Goal: Complete application form: Complete application form

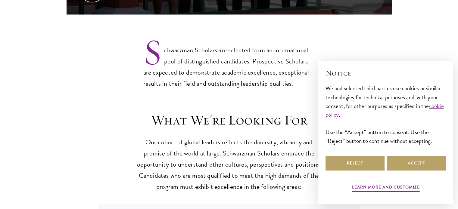
scroll to position [482, 0]
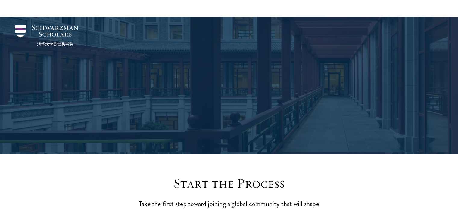
scroll to position [636, 0]
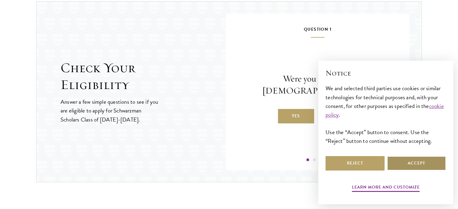
click at [397, 167] on button "Accept" at bounding box center [416, 163] width 59 height 14
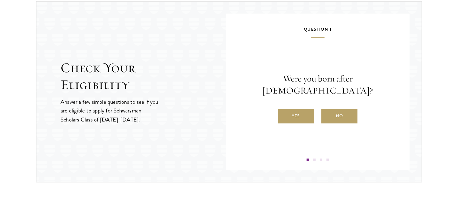
scroll to position [0, 0]
click at [303, 109] on label "Yes" at bounding box center [296, 116] width 36 height 14
click at [284, 110] on input "Yes" at bounding box center [280, 112] width 5 height 5
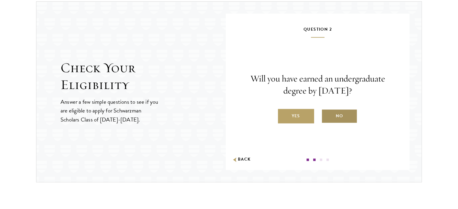
click at [328, 114] on label "No" at bounding box center [339, 116] width 36 height 14
click at [327, 114] on input "No" at bounding box center [323, 112] width 5 height 5
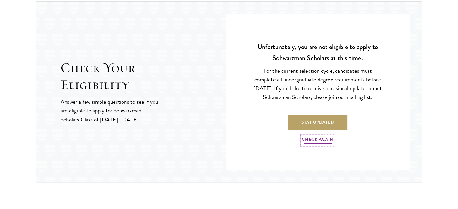
click at [315, 145] on link "Check Again" at bounding box center [318, 140] width 32 height 9
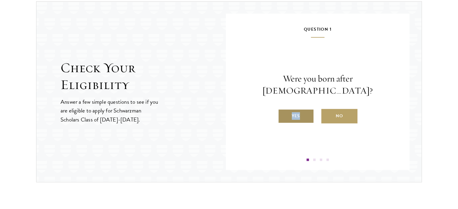
drag, startPoint x: 300, startPoint y: 116, endPoint x: 296, endPoint y: 109, distance: 8.4
click at [296, 109] on div "Question 1 Were you born after [DEMOGRAPHIC_DATA]? Yes No" at bounding box center [318, 94] width 148 height 136
click at [296, 109] on label "Yes" at bounding box center [296, 116] width 36 height 14
click at [284, 110] on input "Yes" at bounding box center [280, 112] width 5 height 5
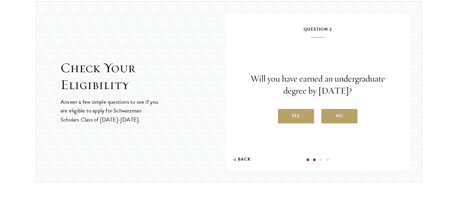
click at [296, 109] on label "Yes" at bounding box center [296, 116] width 36 height 14
click at [284, 110] on input "Yes" at bounding box center [280, 112] width 5 height 5
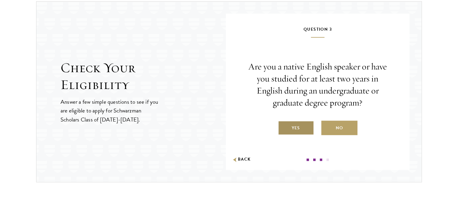
click at [296, 125] on label "Yes" at bounding box center [296, 128] width 36 height 14
click at [284, 125] on input "Yes" at bounding box center [280, 124] width 5 height 5
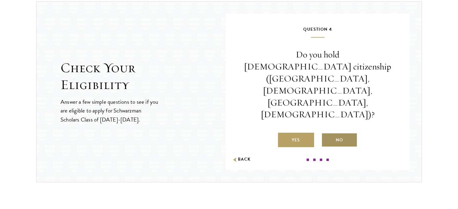
click at [337, 133] on label "No" at bounding box center [339, 140] width 36 height 14
click at [327, 134] on input "No" at bounding box center [323, 136] width 5 height 5
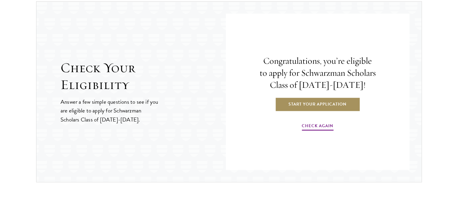
click at [326, 100] on link "Start Your Application" at bounding box center [317, 104] width 85 height 14
